Goal: Check status: Check status

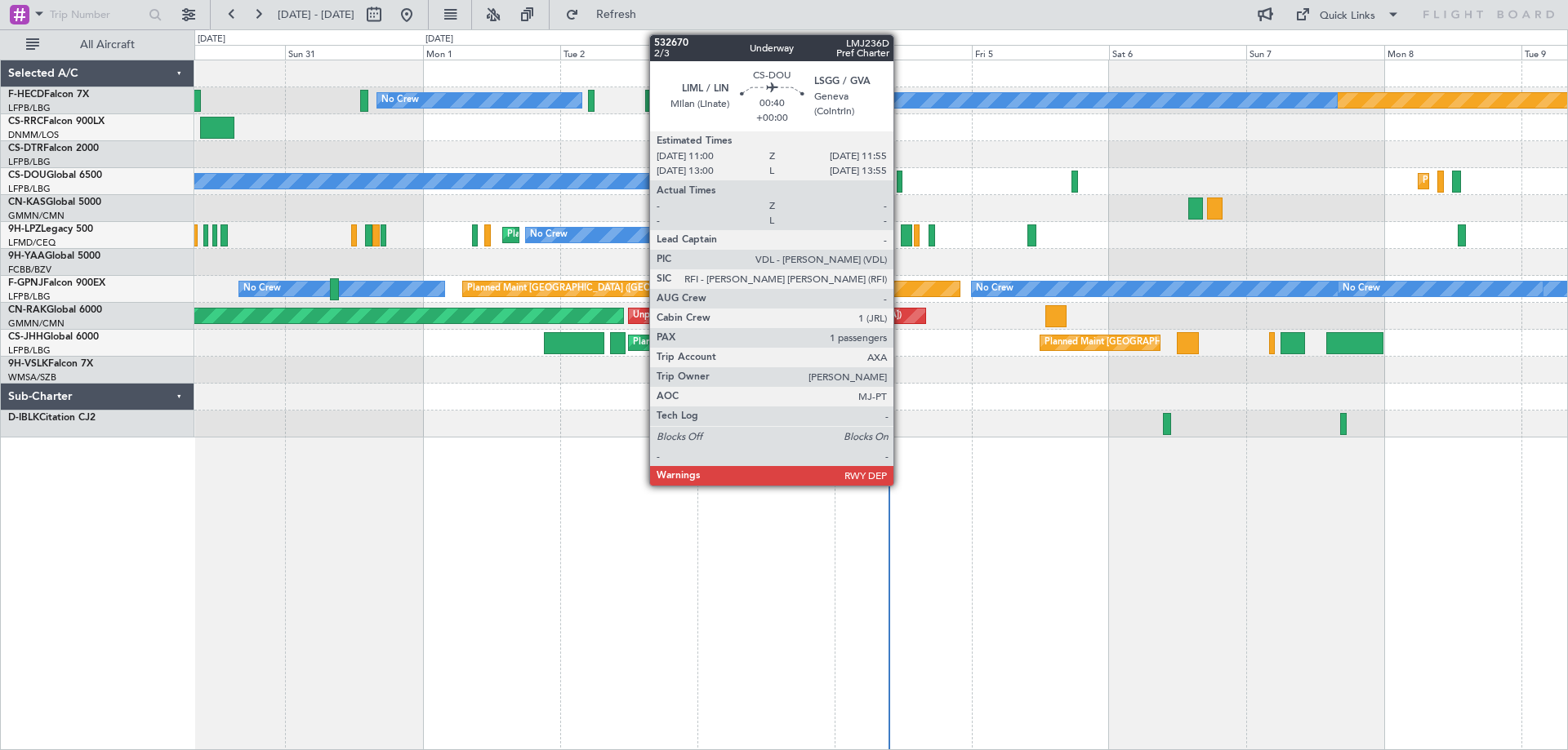
click at [901, 184] on div at bounding box center [900, 182] width 6 height 22
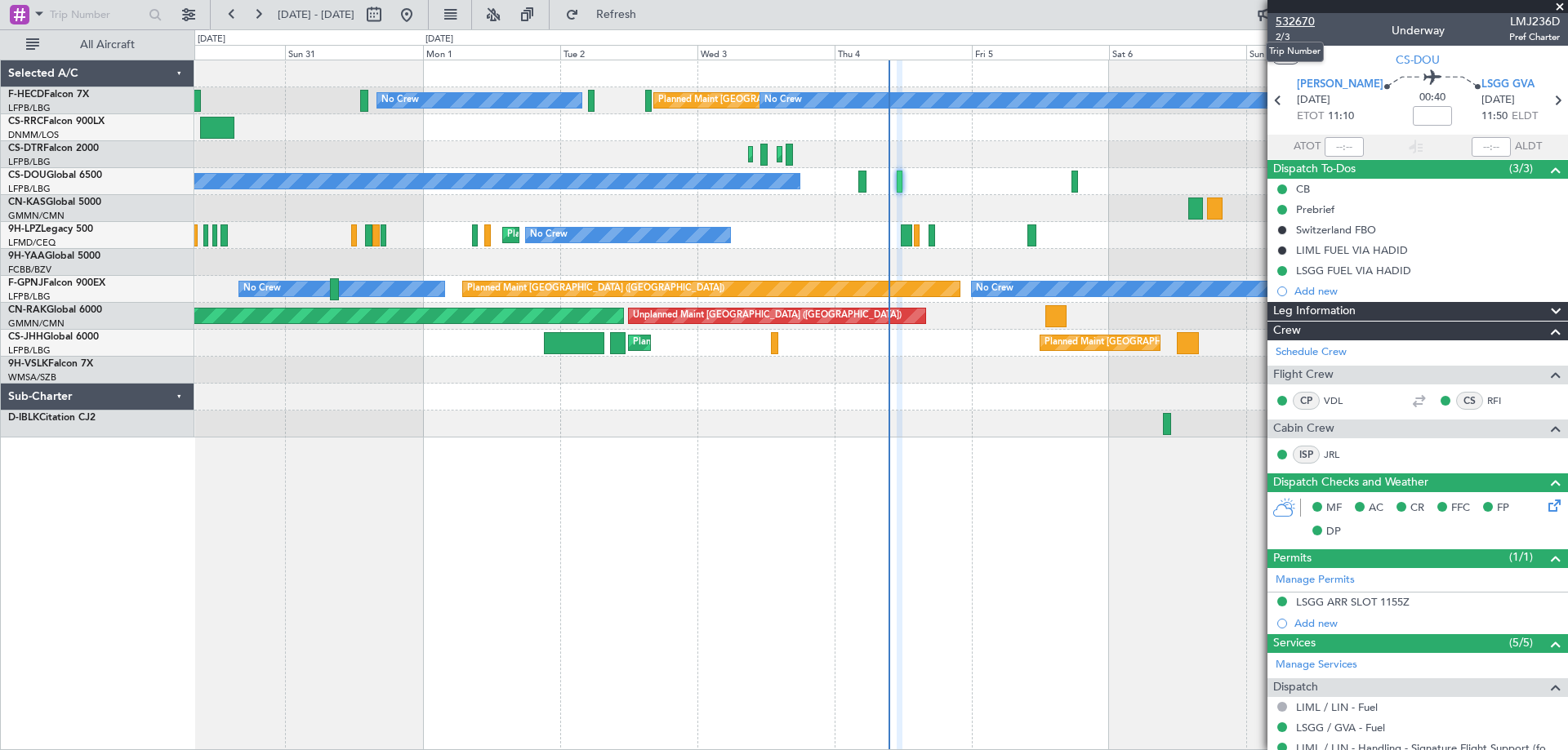
click at [1299, 24] on span "532670" at bounding box center [1295, 21] width 39 height 17
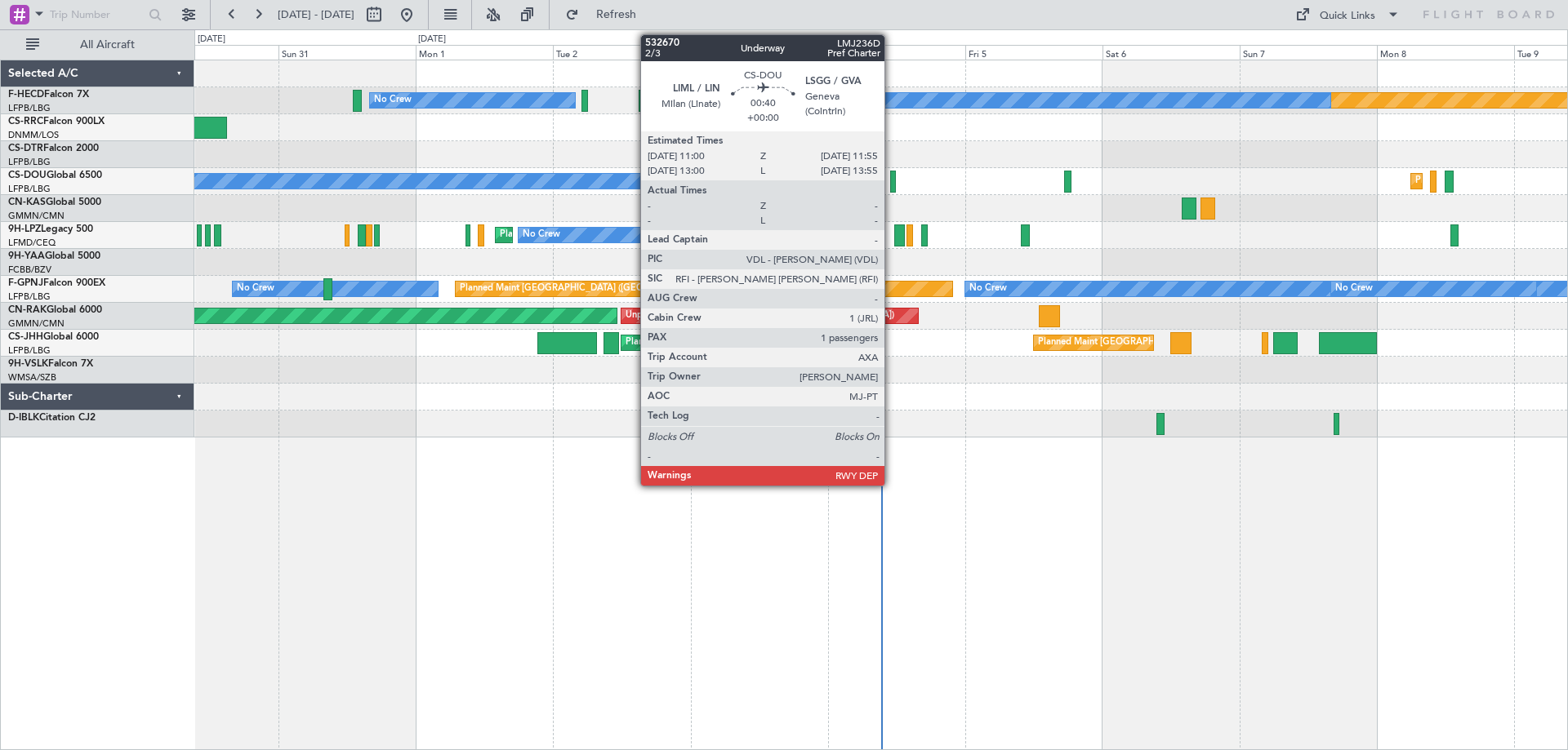
click at [892, 183] on div at bounding box center [893, 182] width 6 height 22
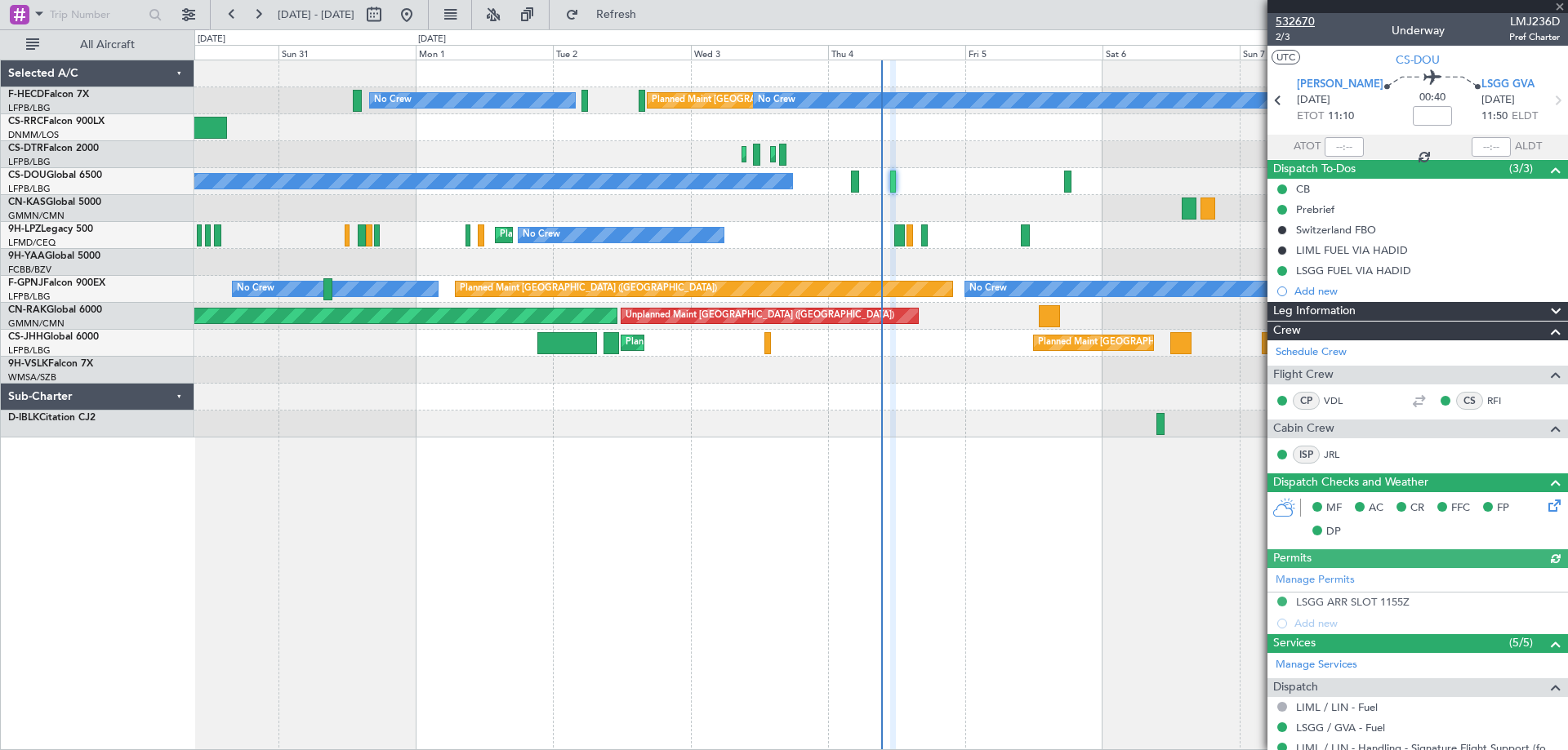
click at [1281, 24] on span "532670" at bounding box center [1295, 21] width 39 height 17
